Goal: Check status

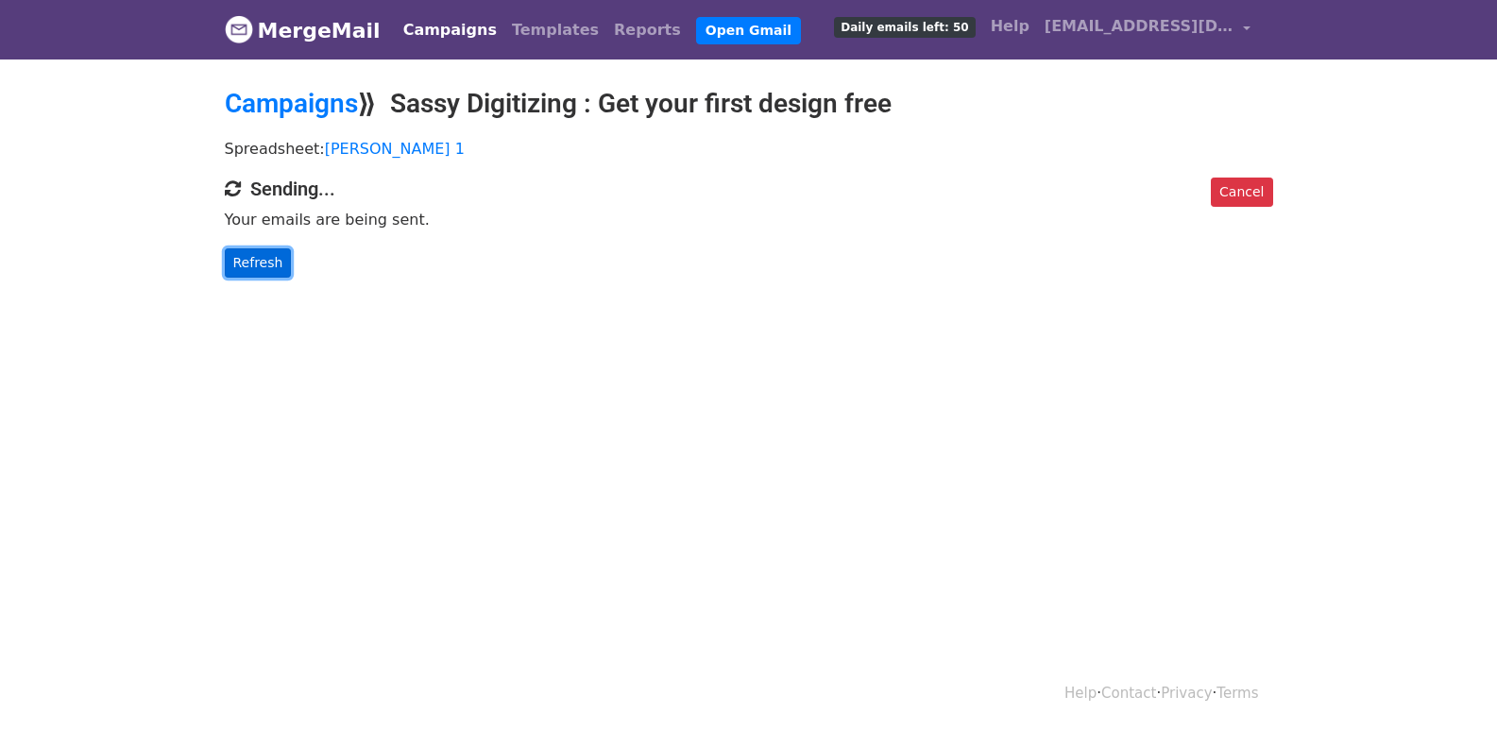
click at [237, 254] on link "Refresh" at bounding box center [258, 262] width 67 height 29
drag, startPoint x: 237, startPoint y: 254, endPoint x: 261, endPoint y: 249, distance: 24.1
click at [239, 254] on link "Refresh" at bounding box center [258, 262] width 67 height 29
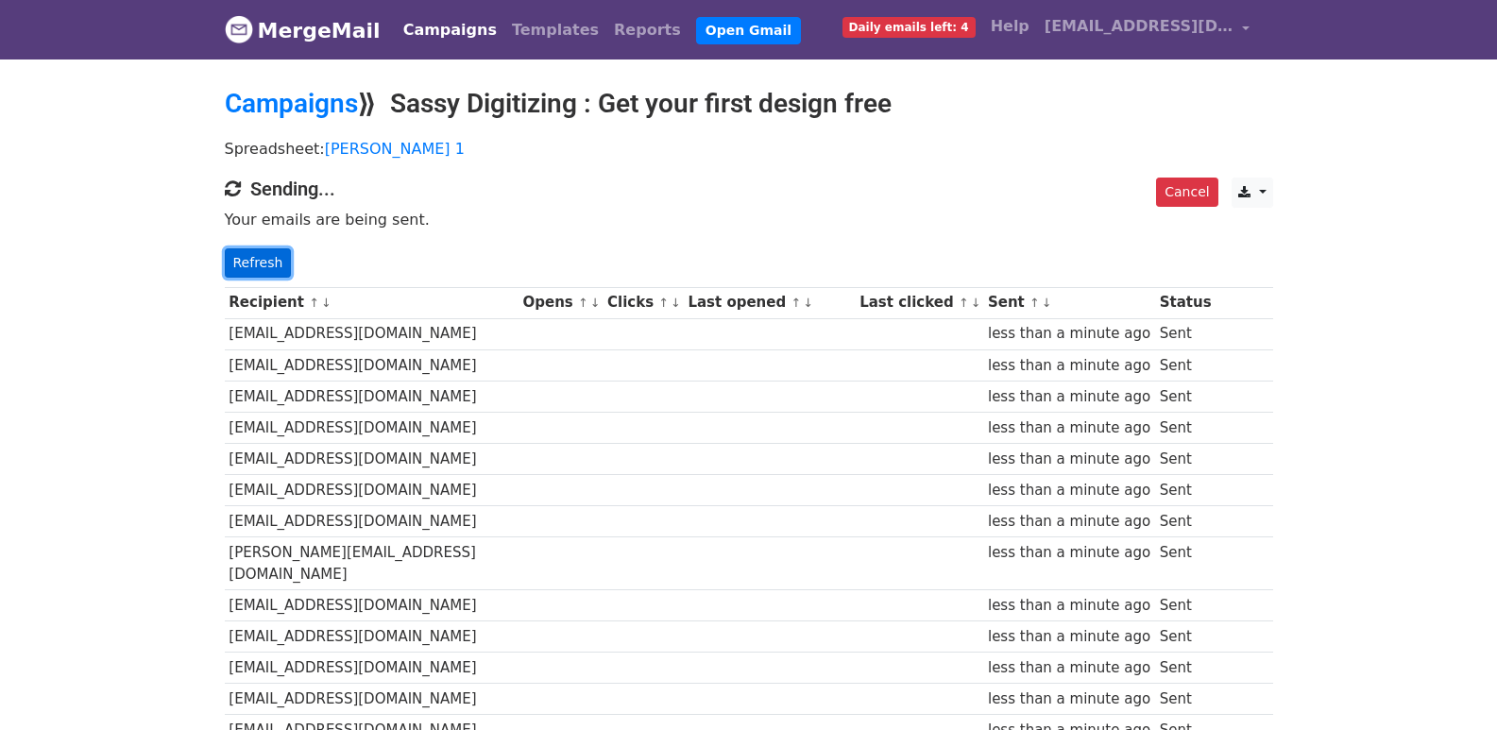
click at [260, 261] on link "Refresh" at bounding box center [258, 262] width 67 height 29
